Goal: Information Seeking & Learning: Learn about a topic

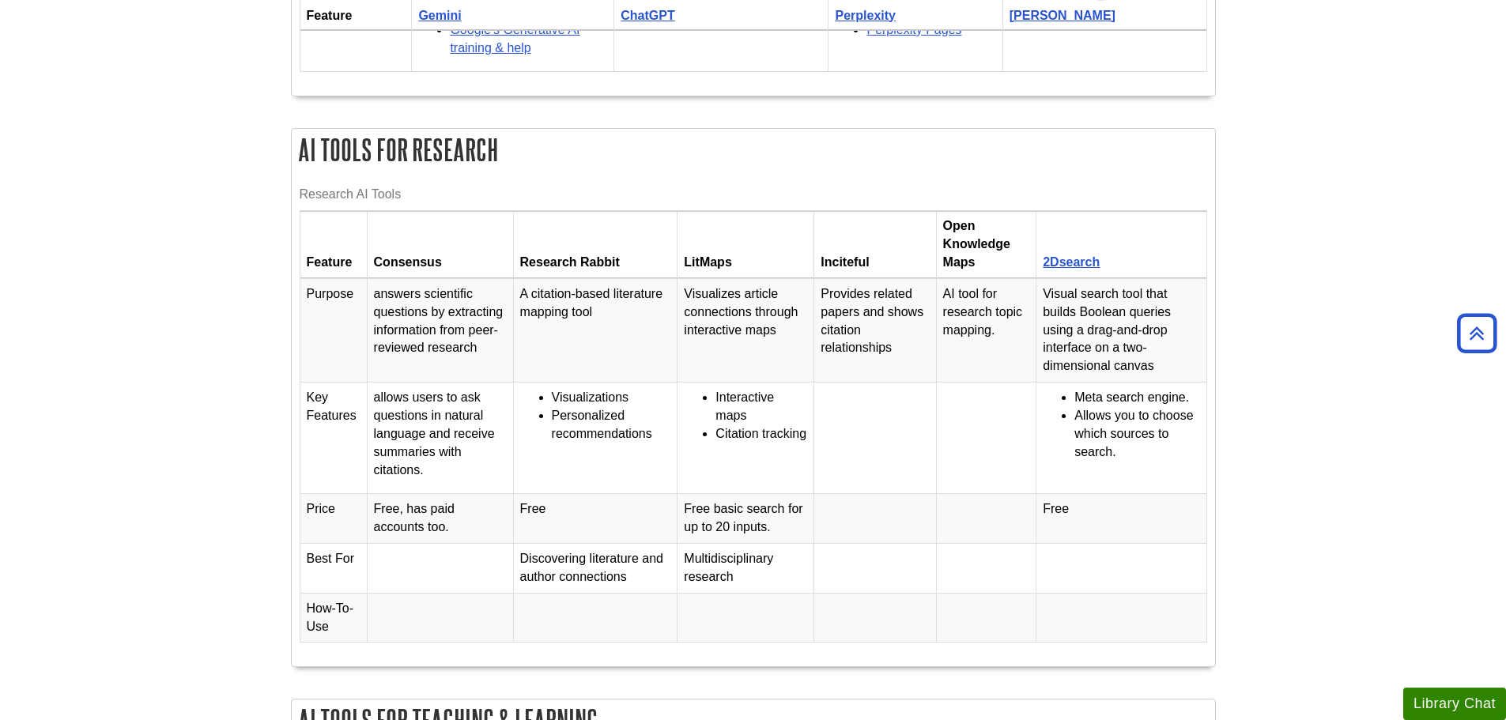
scroll to position [870, 0]
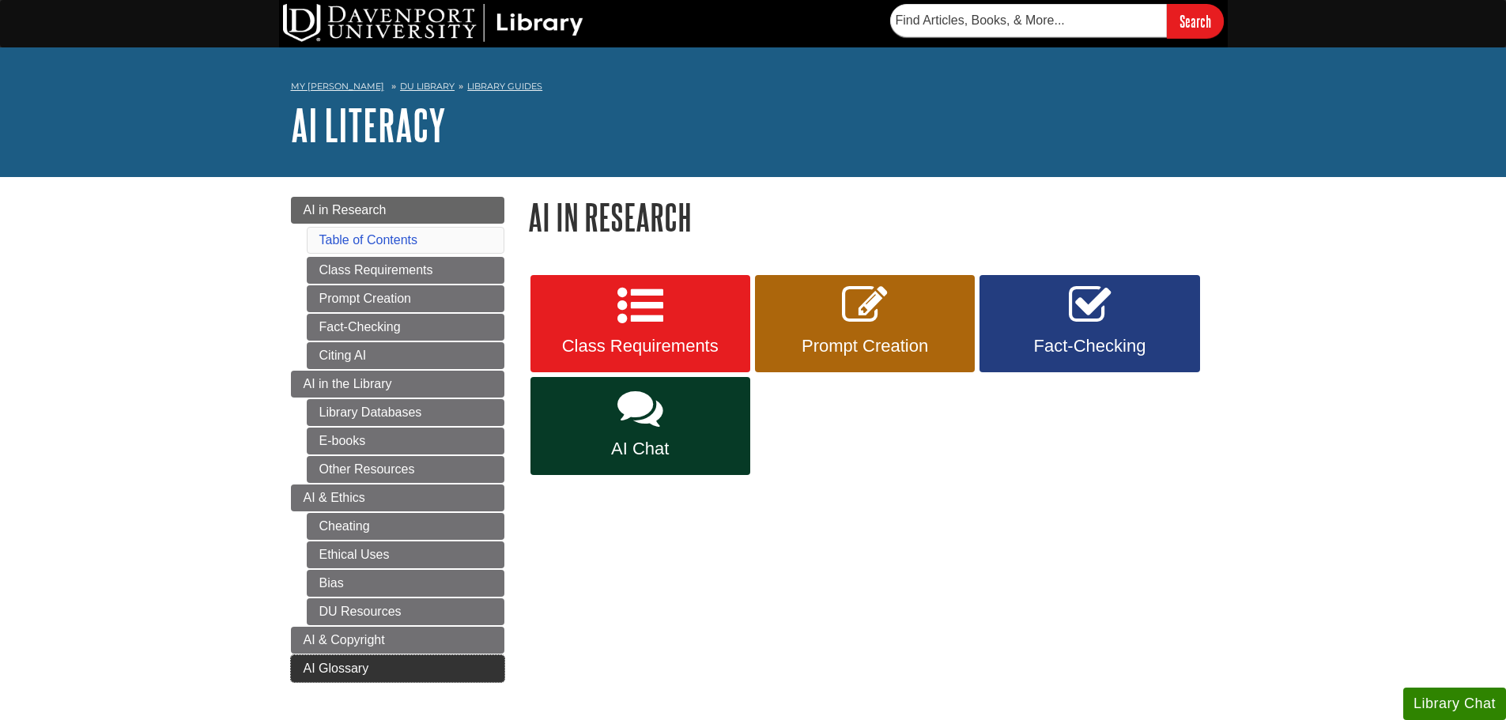
click at [400, 661] on link "AI Glossary" at bounding box center [397, 668] width 213 height 27
click at [420, 666] on span "Glossary of AI Related Terms" at bounding box center [386, 668] width 164 height 13
click at [489, 670] on link "Glossary of AI Related Terms This link opens in a new window" at bounding box center [397, 668] width 213 height 27
click at [1409, 348] on body "Skip to Main Content Search My Davenport DU Library Library Guides AI Literacy …" at bounding box center [753, 570] width 1506 height 1140
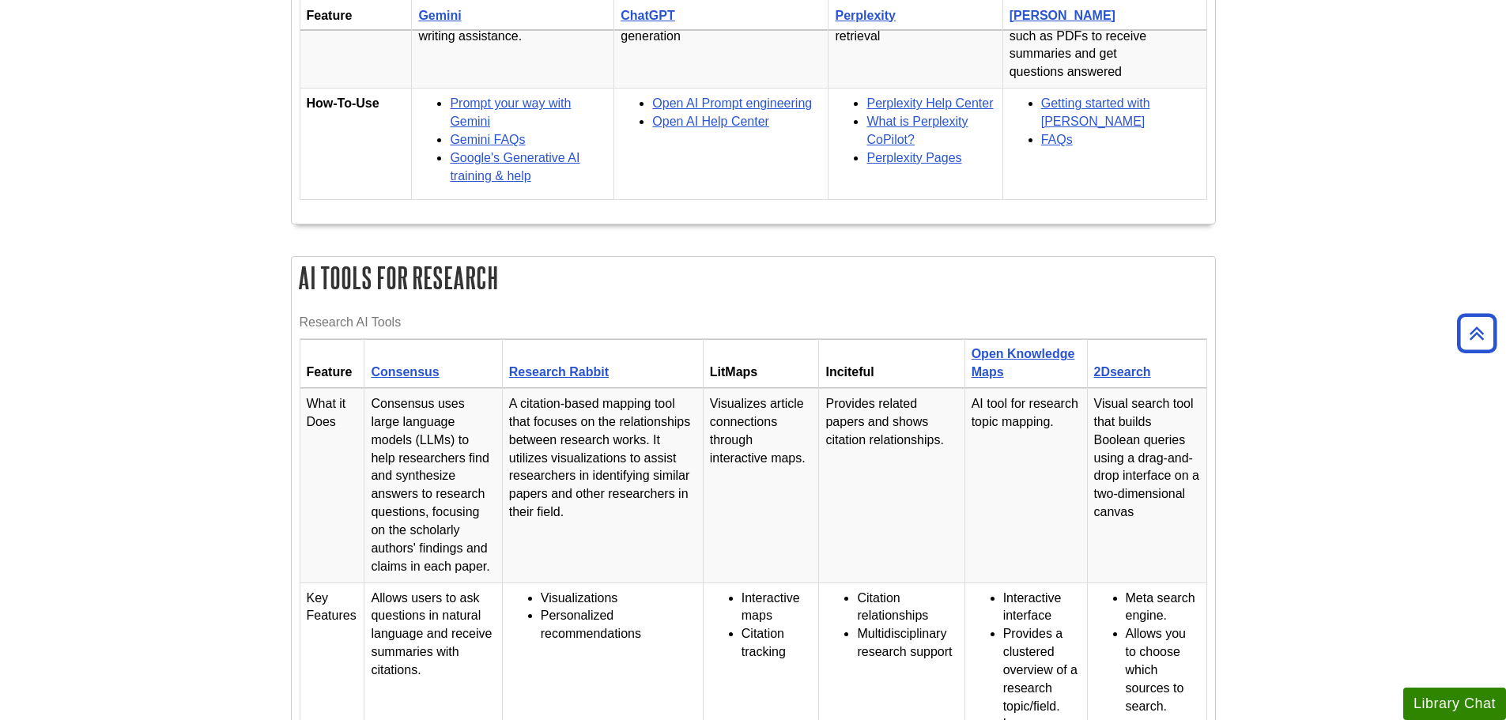
scroll to position [949, 0]
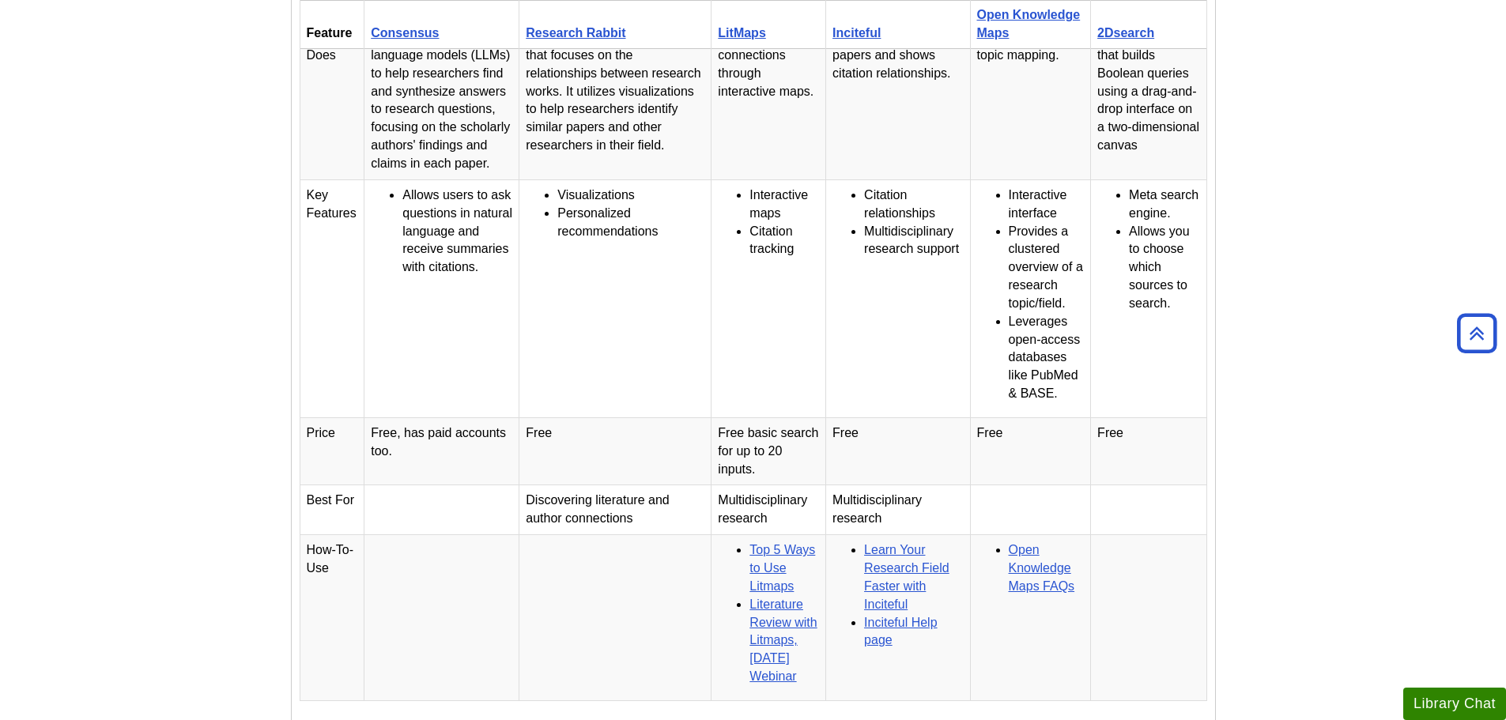
scroll to position [1028, 0]
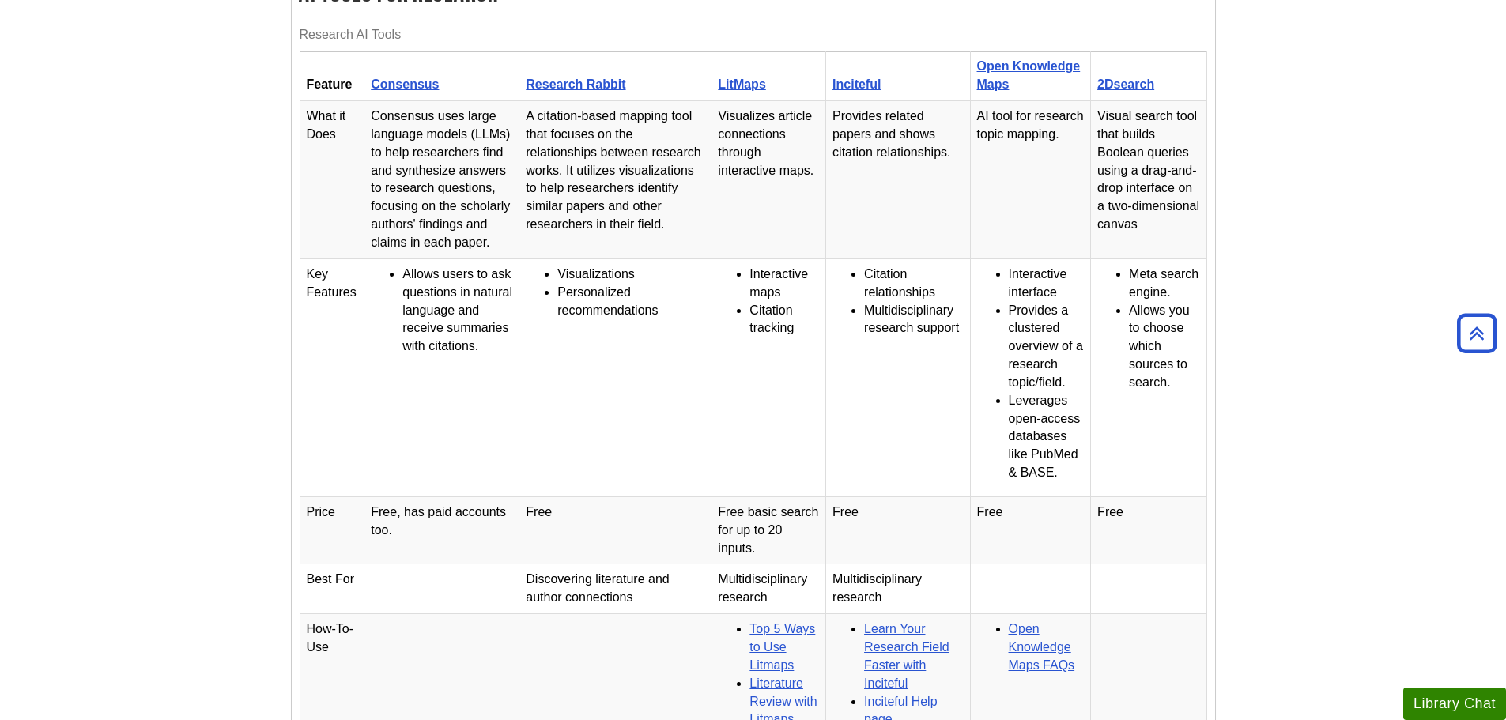
click at [632, 116] on td "A citation-based mapping tool that focuses on the relationships between researc…" at bounding box center [615, 180] width 192 height 158
